Goal: Task Accomplishment & Management: Use online tool/utility

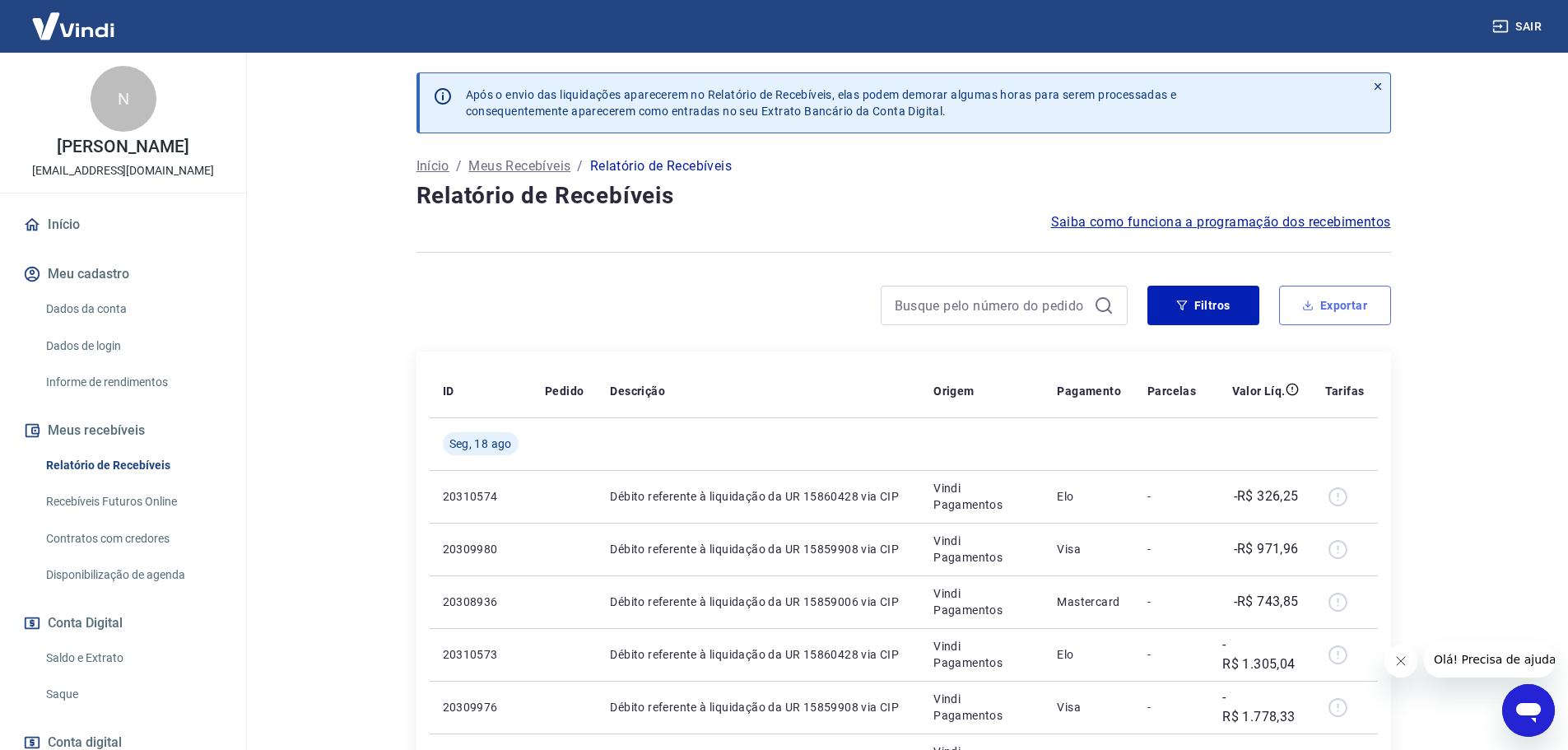
click at [1327, 302] on button "Exportar" at bounding box center [1335, 305] width 112 height 39
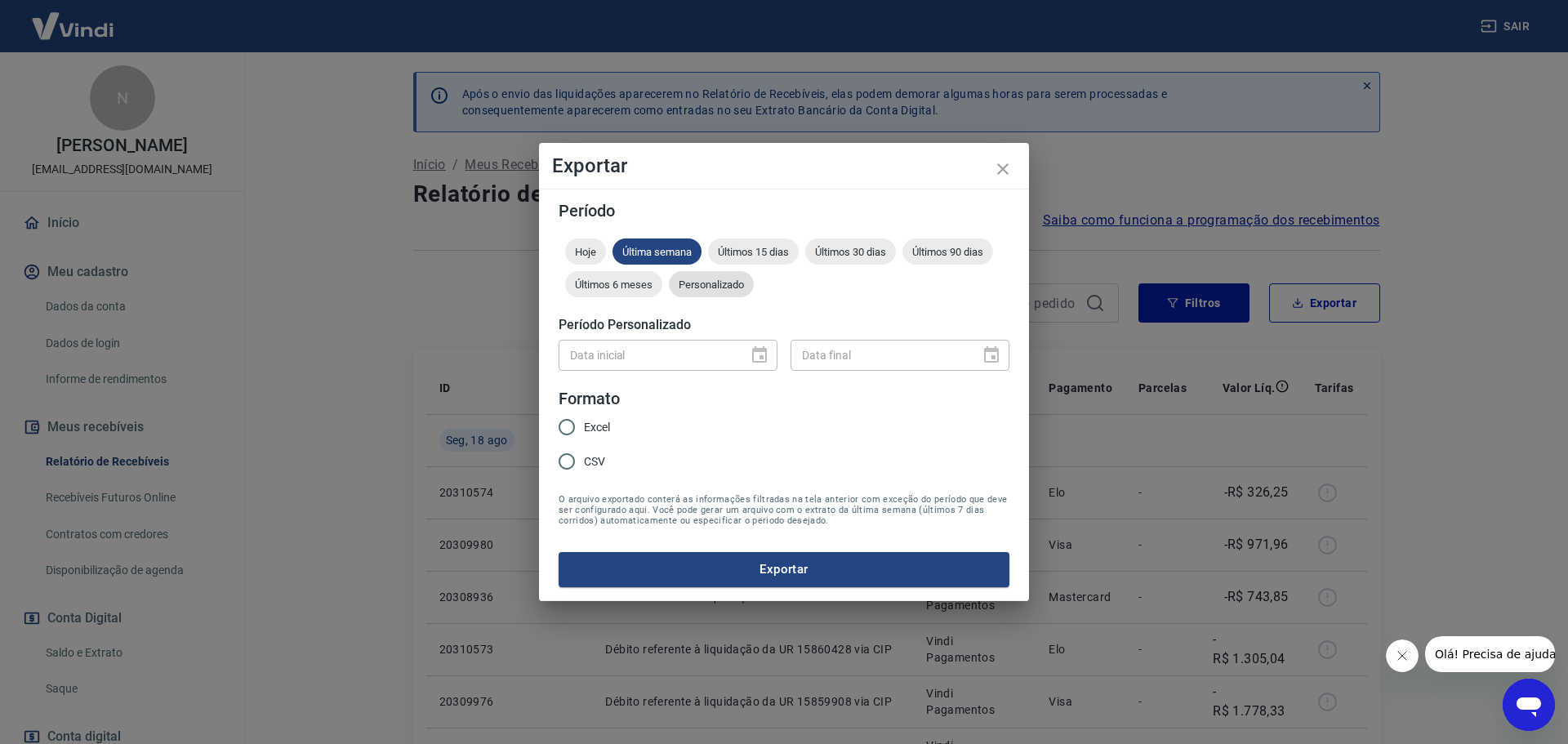
click at [723, 287] on span "Personalizado" at bounding box center [711, 285] width 85 height 13
click at [758, 354] on icon "Choose date" at bounding box center [759, 356] width 20 height 20
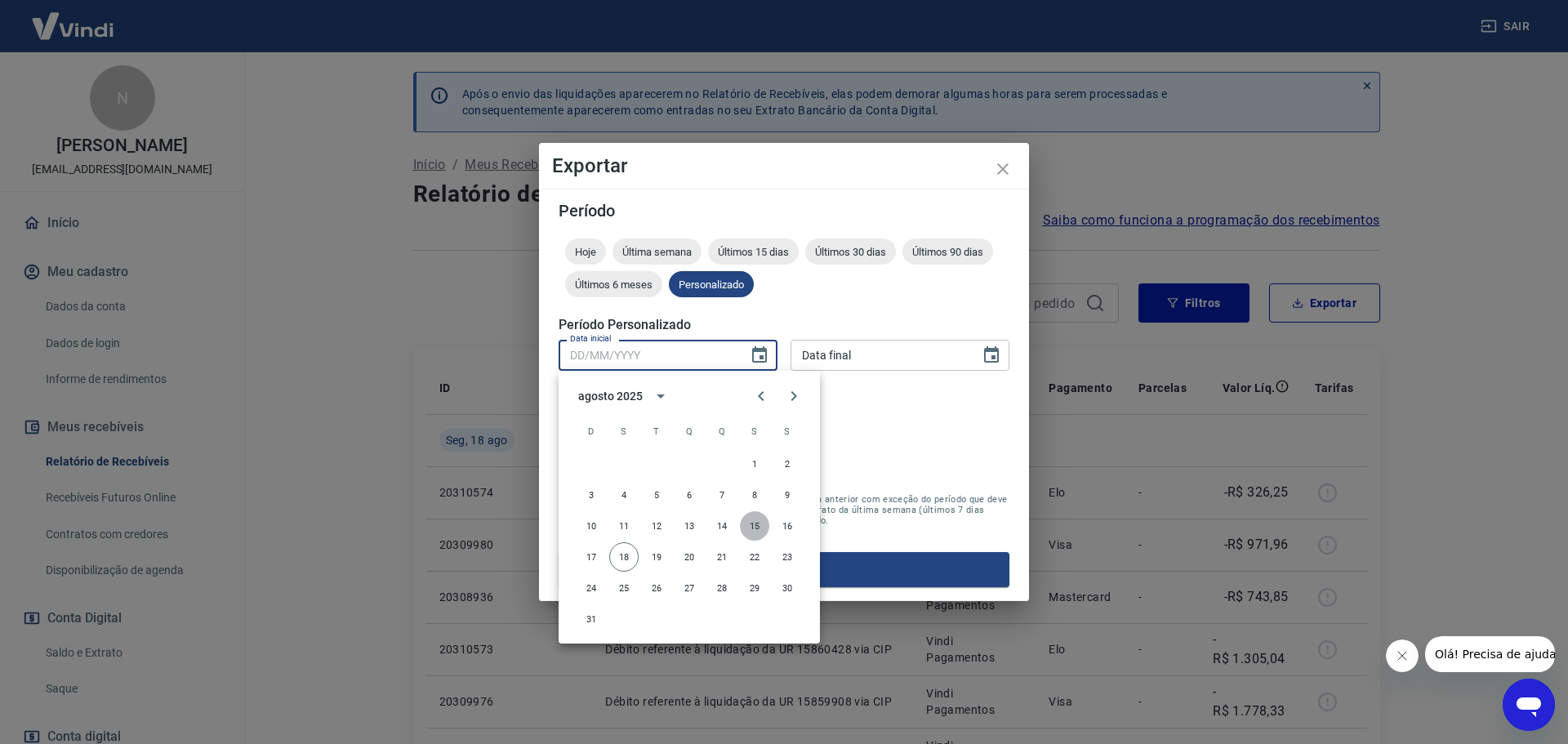
click at [759, 524] on button "15" at bounding box center [755, 526] width 29 height 29
type input "[DATE]"
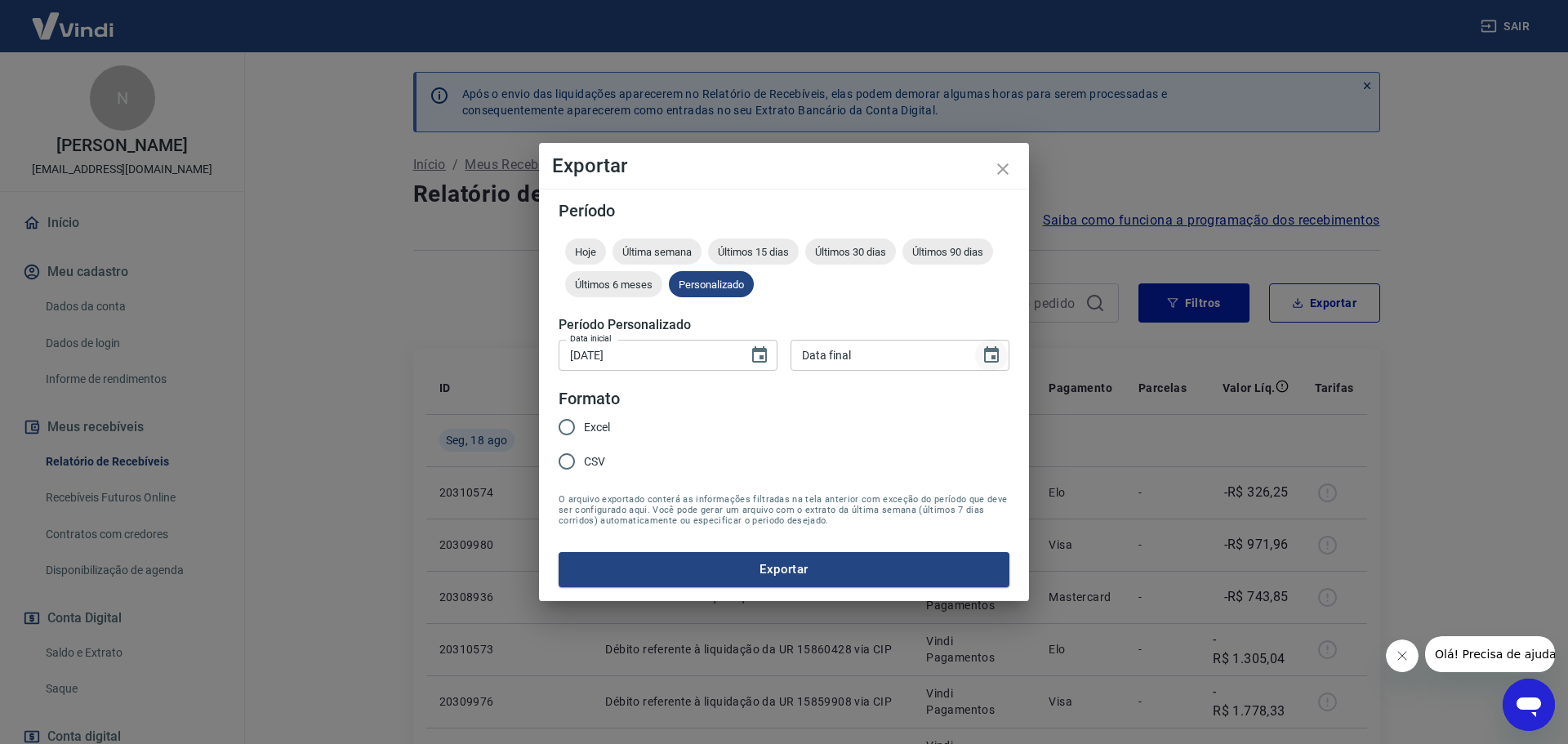
click at [992, 350] on icon "Choose date" at bounding box center [991, 355] width 15 height 16
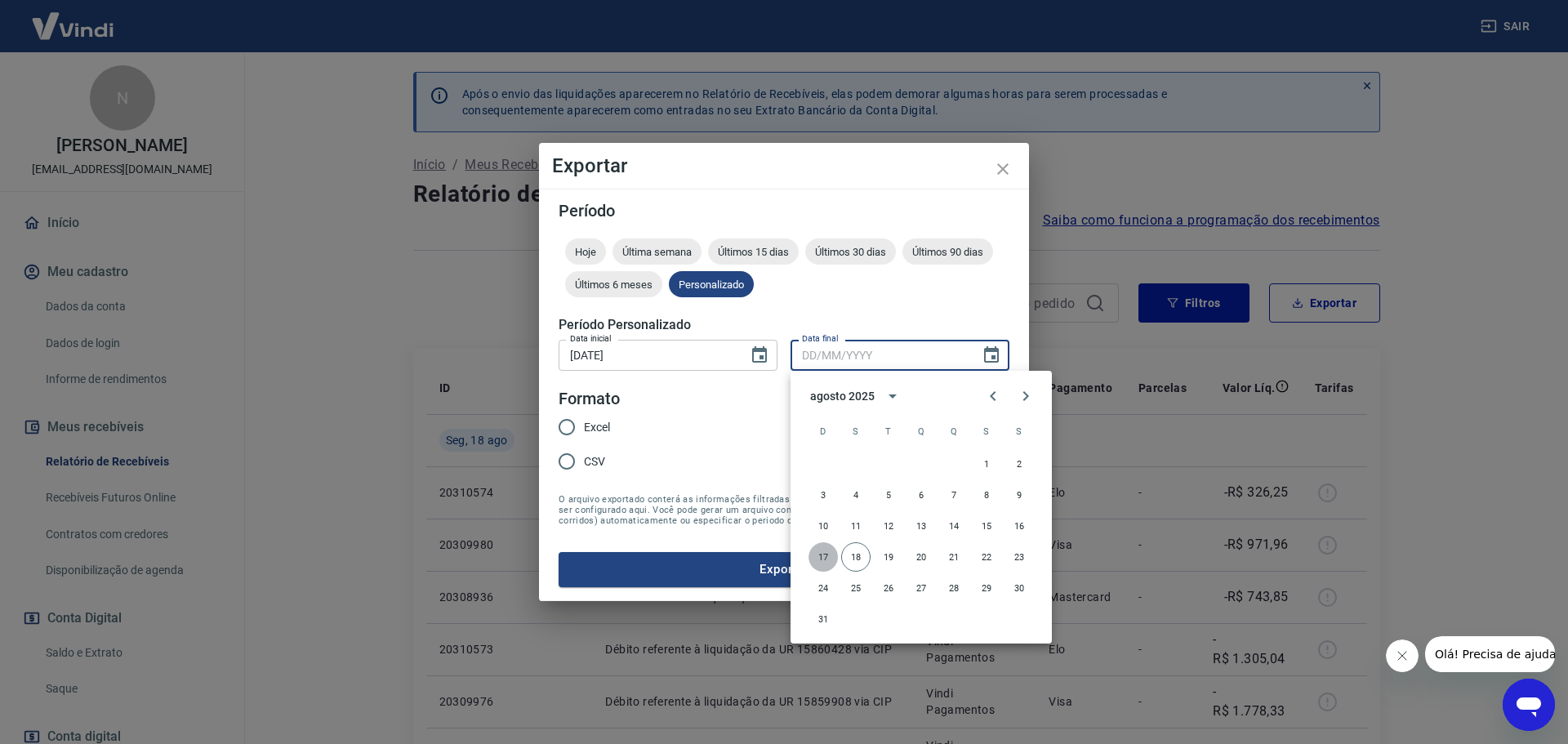
click at [821, 553] on button "17" at bounding box center [823, 557] width 29 height 29
type input "[DATE]"
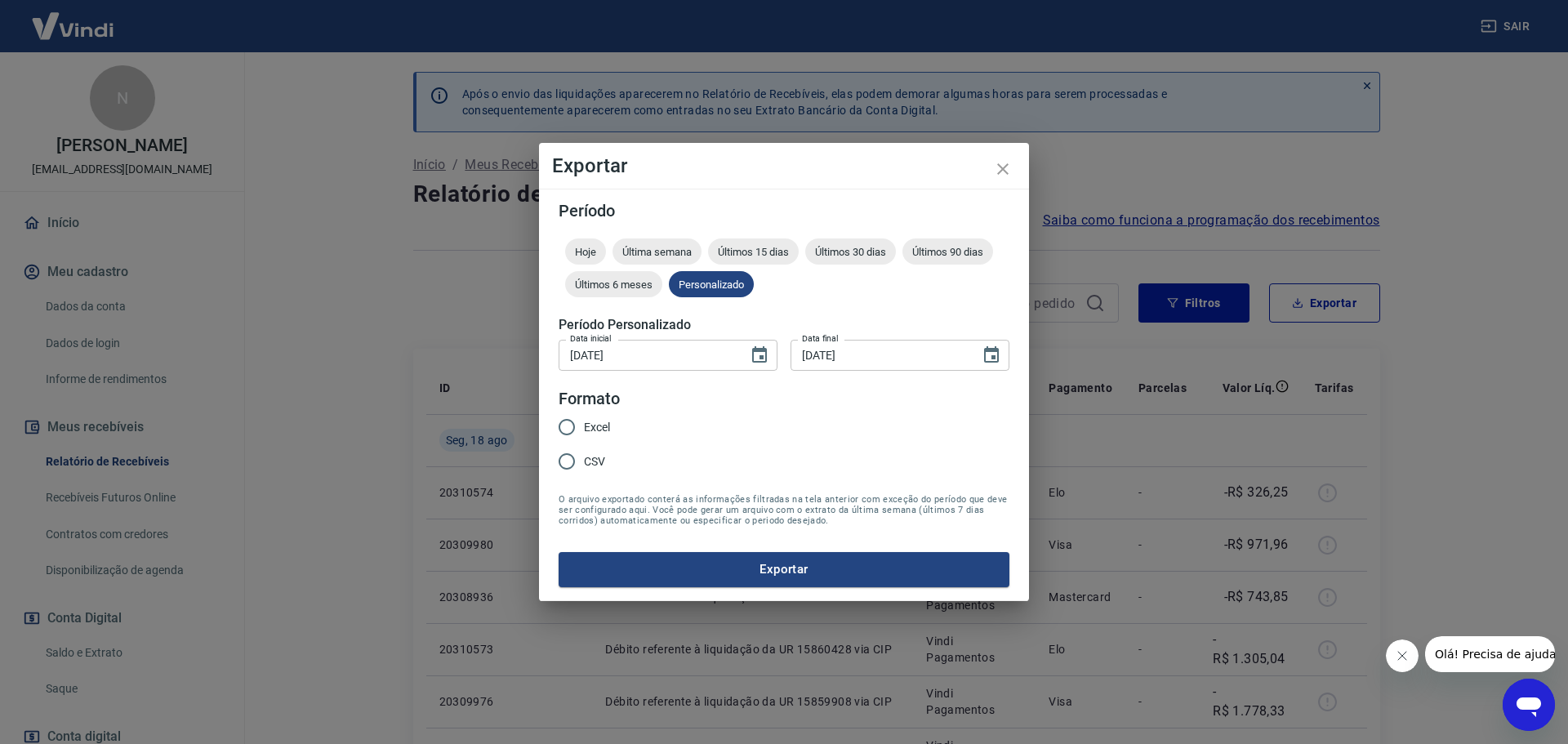
click at [564, 430] on input "Excel" at bounding box center [567, 427] width 34 height 34
radio input "true"
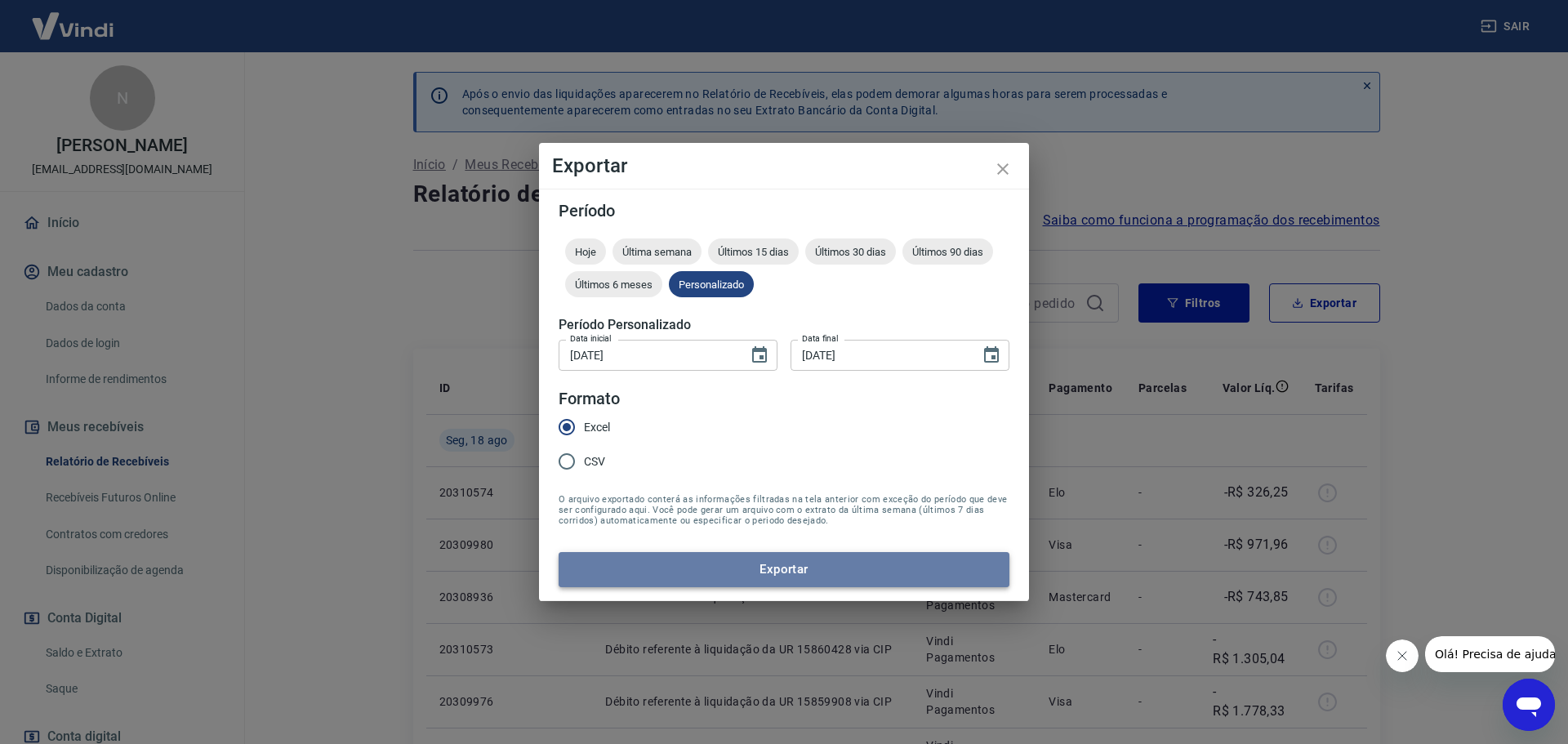
click at [787, 575] on button "Exportar" at bounding box center [784, 570] width 451 height 34
